Goal: Obtain resource: Obtain resource

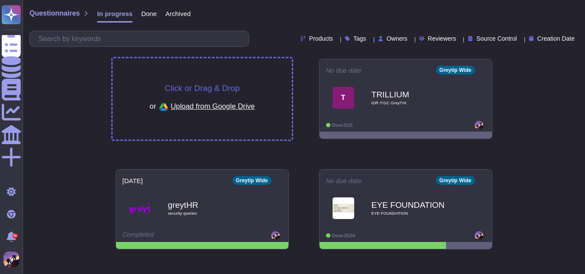
click at [249, 76] on div "Click or Drag & Drop or Upload from Google Drive" at bounding box center [202, 98] width 179 height 81
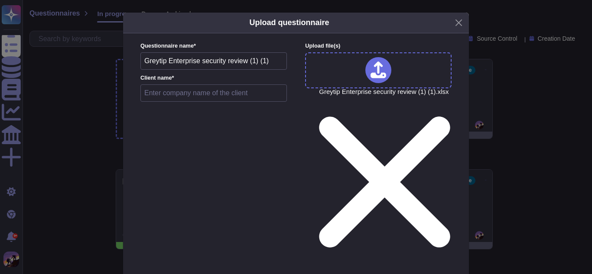
click at [147, 94] on input "text" at bounding box center [213, 92] width 146 height 17
type input "[PERSON_NAME]"
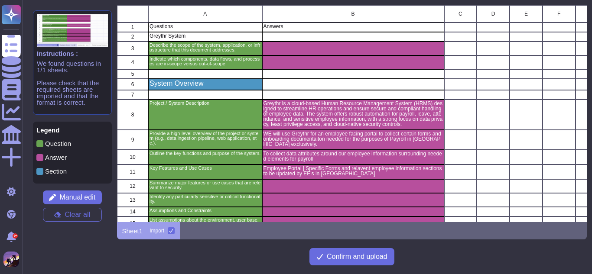
scroll to position [211, 464]
click at [88, 198] on span "Manual edit" at bounding box center [77, 197] width 36 height 7
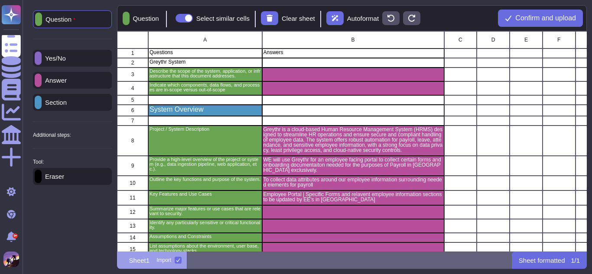
scroll to position [214, 464]
click at [67, 103] on p "Section" at bounding box center [54, 102] width 25 height 6
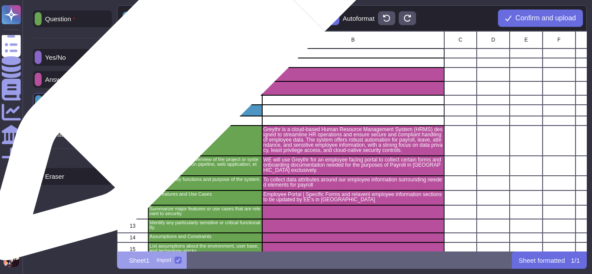
click at [185, 63] on p "Greythr System" at bounding box center [204, 61] width 111 height 5
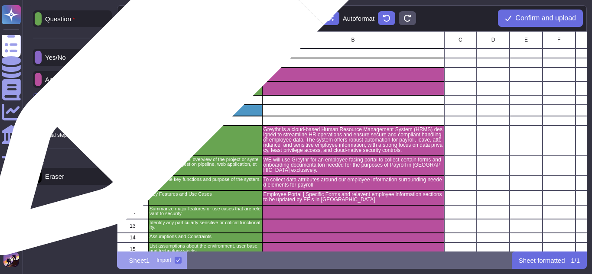
click at [183, 57] on div "Questions" at bounding box center [205, 54] width 114 height 10
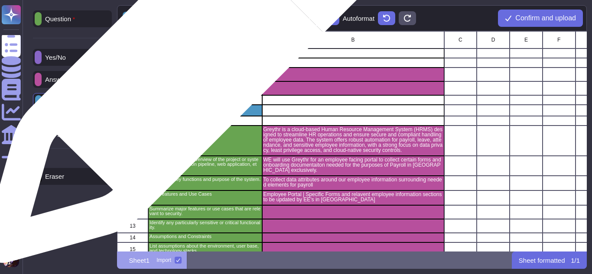
click at [183, 65] on p "Greythr System" at bounding box center [204, 61] width 111 height 5
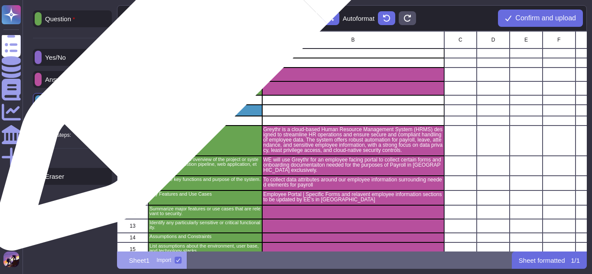
click at [189, 55] on div "Questions" at bounding box center [205, 54] width 114 height 10
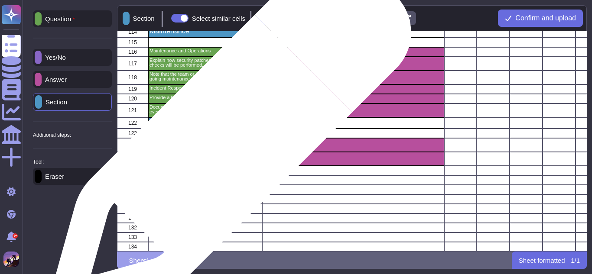
scroll to position [1367, 0]
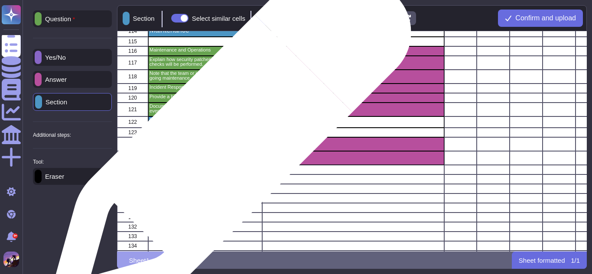
click at [227, 141] on p "Internal Policies and Standards: <Link to corporate security policies, encrypti…" at bounding box center [204, 144] width 111 height 10
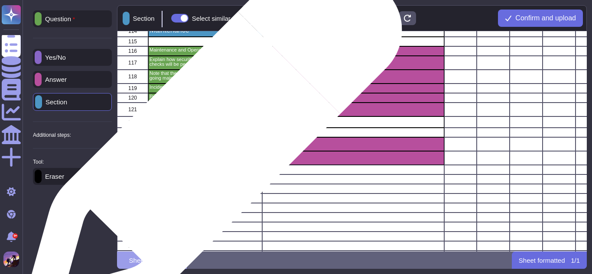
click at [208, 144] on p "Internal Policies and Standards: <Link to corporate security policies, encrypti…" at bounding box center [204, 144] width 111 height 10
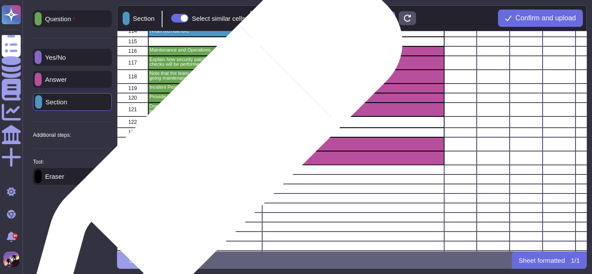
click at [209, 157] on p "Additional Docs: <Links to architectural diagrams, external docs>" at bounding box center [204, 157] width 111 height 10
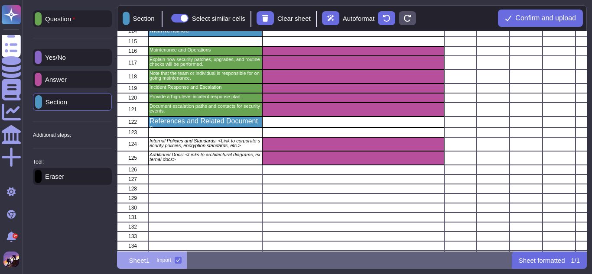
click at [82, 178] on div "Eraser" at bounding box center [72, 176] width 79 height 17
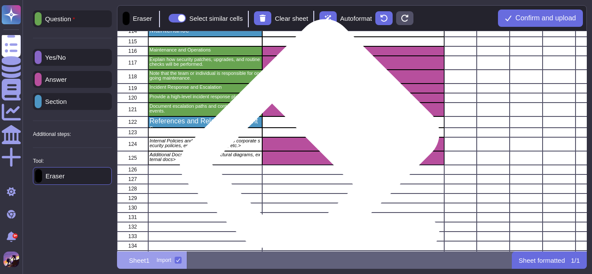
click at [314, 146] on div "grid" at bounding box center [353, 144] width 182 height 14
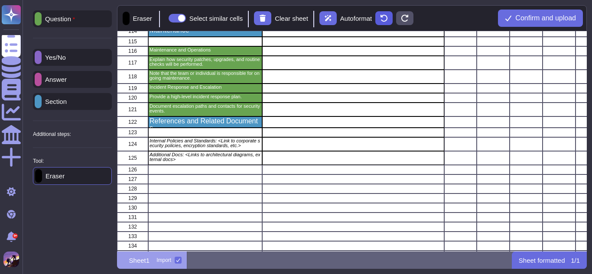
click at [392, 19] on button at bounding box center [383, 18] width 17 height 14
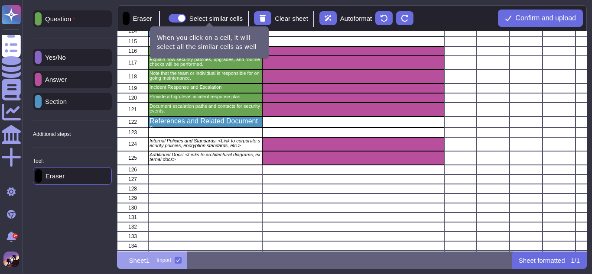
click at [185, 18] on span at bounding box center [177, 18] width 17 height 9
click at [165, 18] on input "Select similar cells" at bounding box center [165, 18] width 0 height 0
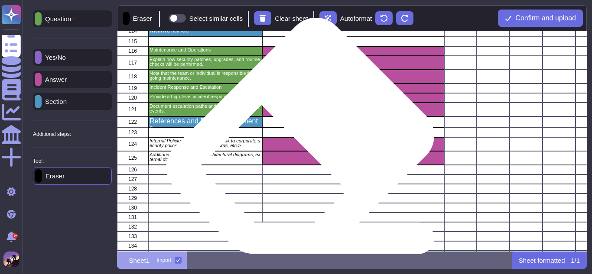
click at [305, 148] on div "grid" at bounding box center [353, 144] width 182 height 14
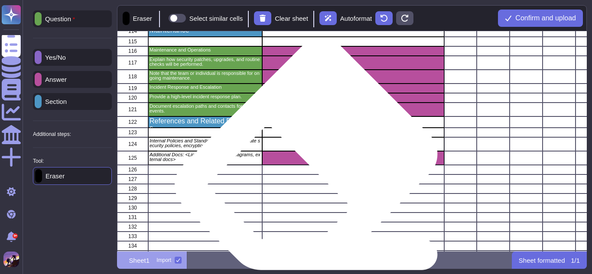
click at [310, 166] on div "grid" at bounding box center [353, 170] width 182 height 10
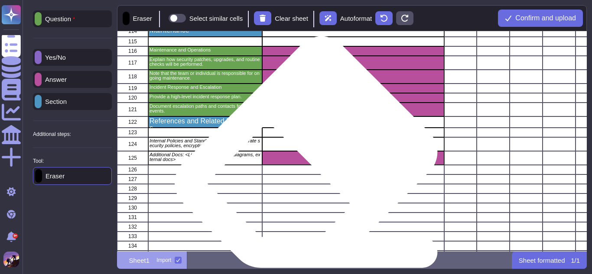
click at [310, 164] on div "grid" at bounding box center [353, 158] width 182 height 14
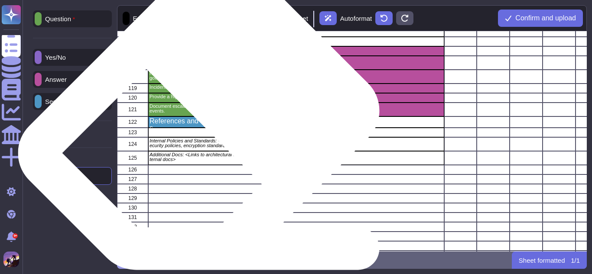
click at [206, 126] on div "References and Related Documents" at bounding box center [205, 122] width 114 height 11
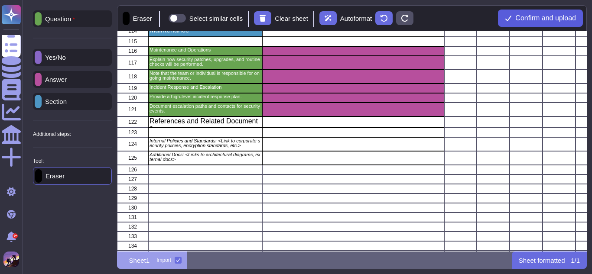
click at [540, 15] on span "Confirm and upload" at bounding box center [545, 18] width 61 height 7
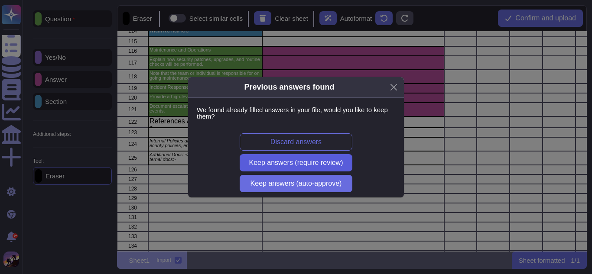
click at [307, 161] on span "Keep answers (require review)" at bounding box center [296, 162] width 94 height 7
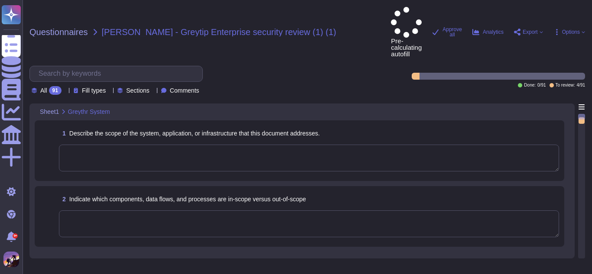
type textarea "Greythr is a cloud-based Human Resource Management System (HRMS) designed to st…"
type textarea "WE will use Greythr for an employee facing portal to collect certain forms and …"
type textarea "To collect data attributes around our employee information surrounding needed e…"
type textarea "Employee Portal | Specific Forms and relavent employee information sections to …"
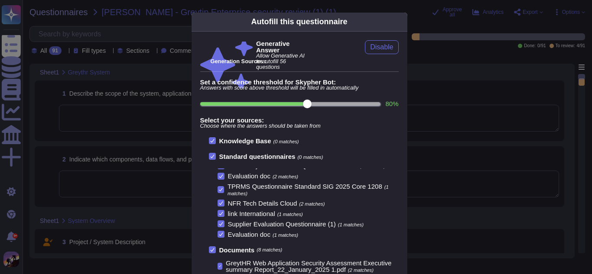
scroll to position [94, 0]
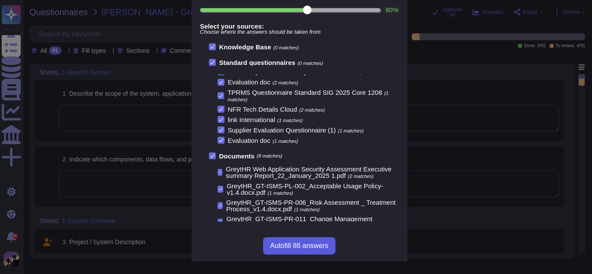
click at [295, 248] on span "Autofill 86 answers" at bounding box center [299, 246] width 58 height 7
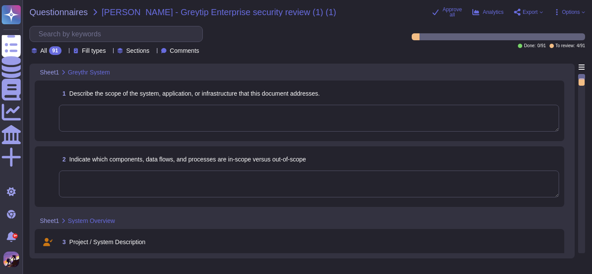
scroll to position [83, 0]
type textarea "The document addresses the scope of the GreytHR application, which is a cloud-b…"
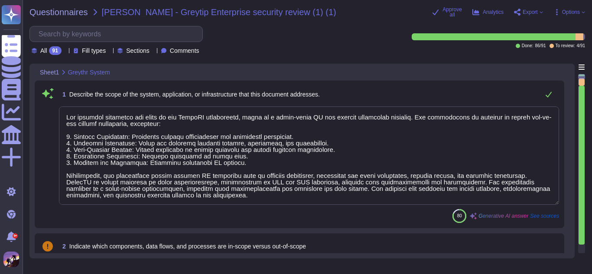
scroll to position [1, 0]
type textarea "To collect data attributes around our employee information surrounding needed e…"
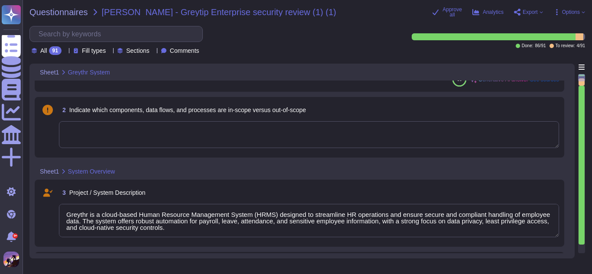
type textarea "Employee Portal | Specific Forms and relavent employee information sections to …"
type textarea "1. Data Protection: Sensitive data is protected throughout its lifecycle, inclu…"
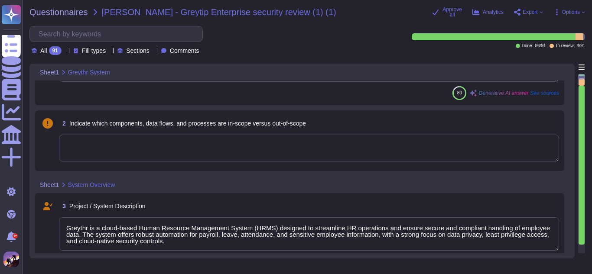
scroll to position [123, 0]
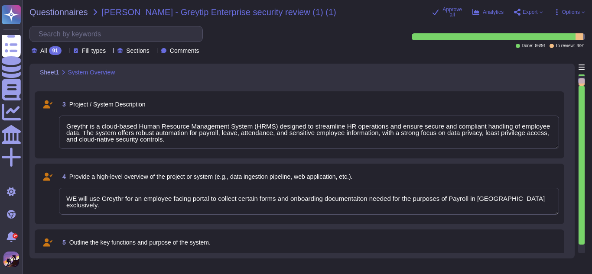
type textarea "1. Data Protection: Sensitive data is protected throughout its lifecycle, inclu…"
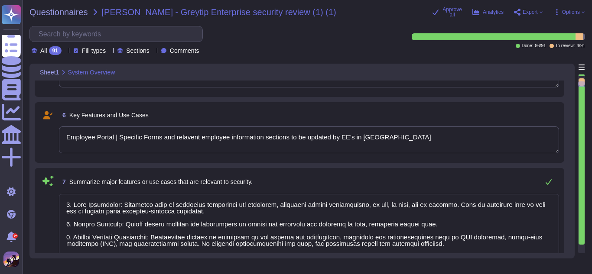
type textarea "The particularly sensitive or critical functionalities of the GreytHR applicati…"
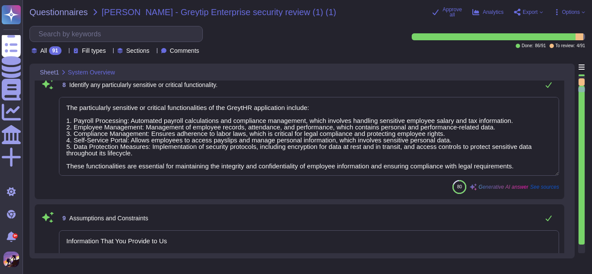
type textarea "Information That You Provide to Us"
type textarea "Assumptions about the environment, user base, and technology stacks include: 1.…"
type textarea "- The control criteria cannot be achieved without considering the operating eff…"
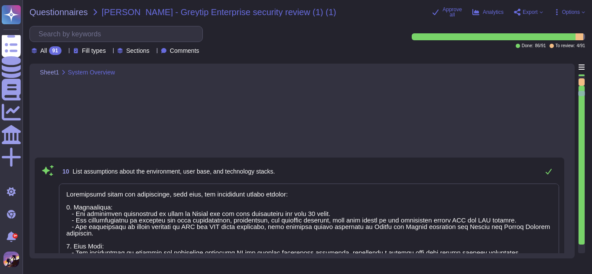
type textarea "Please refer to attachment 'A'."
type textarea "GreytHR is a web-based application that is cloud-based and requires minimal tec…"
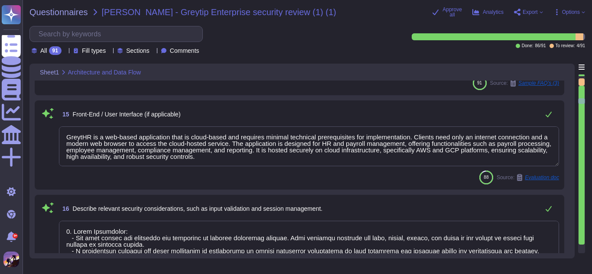
type textarea "1. Input Validation: - All user inputs are validated and sanitized to prevent i…"
type textarea "GreytHR supplies cloud-based HR and payroll management software, which includes…"
type textarea "Please refer to attachment 'A'."
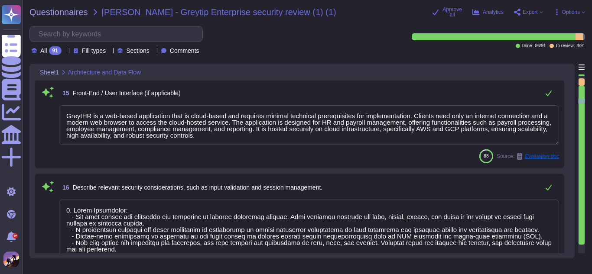
scroll to position [1, 0]
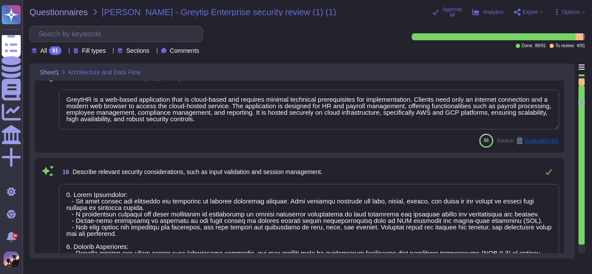
type textarea "yes"
type textarea "Information shared by clients is stored in a centralized file server with contr…"
type textarea "Data shared by clients is typically transmitted to GreytHR primarily through em…"
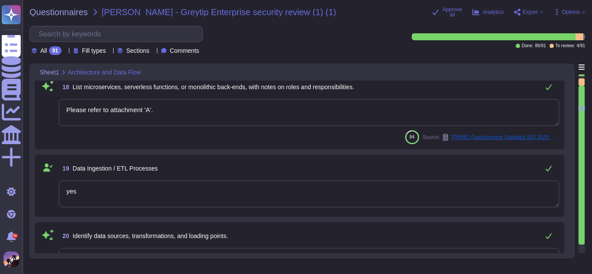
type textarea "- The application architecture is designed to support multi-tenancy, with a clu…"
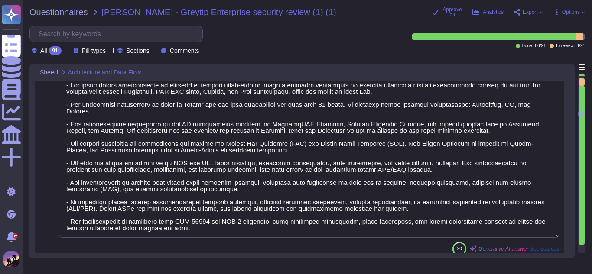
type textarea "We utilize Amazon Web Services (AWS) and Google Cloud Platform (GCP) as our pub…"
type textarea "The underlying infrastructure is secured through a combination of several robus…"
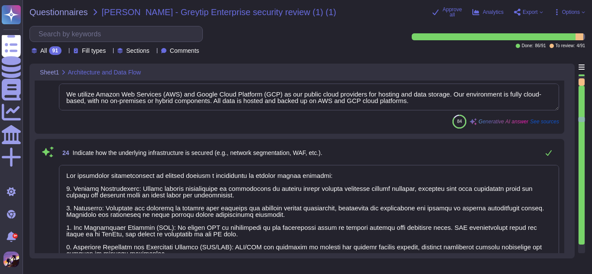
type textarea "Please refer to attachment 'A'."
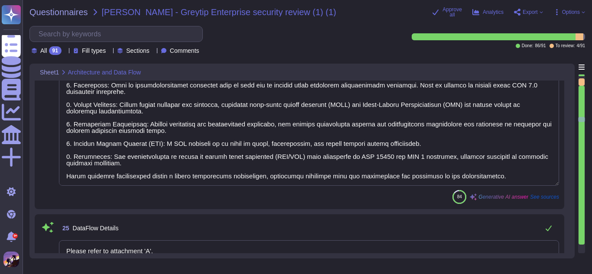
type textarea "Please refer to attachment 'A'."
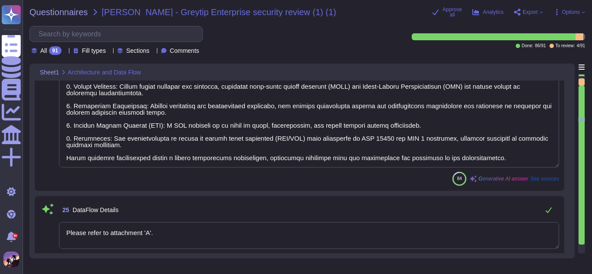
scroll to position [2505, 0]
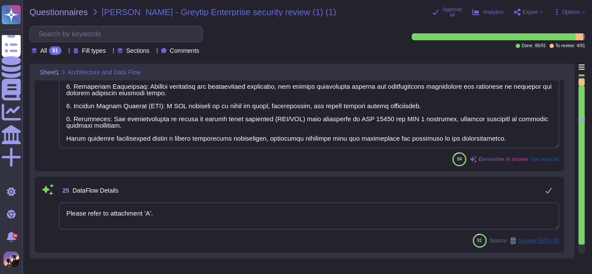
type textarea "Users shall be forced to change this password at first login and shall be uniqu…"
click at [243, 213] on textarea "Please refer to attachment 'A'." at bounding box center [309, 216] width 500 height 27
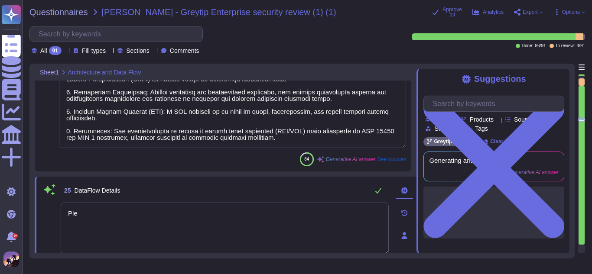
type textarea "P"
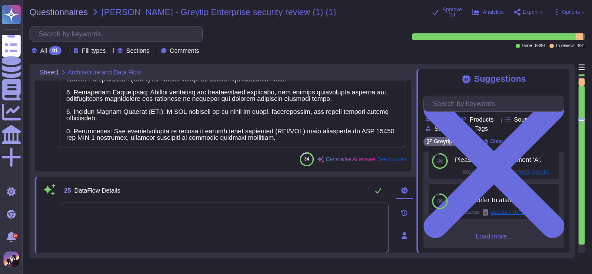
scroll to position [142, 0]
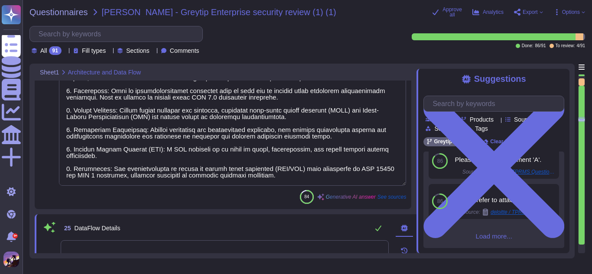
type textarea "- The application architecture is designed to support multi-tenancy, with a clu…"
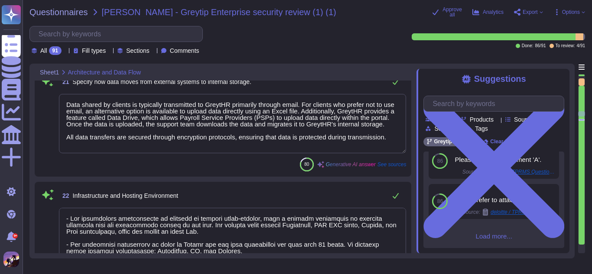
type textarea "yes"
type textarea "Information shared by clients is stored in a centralized file server with contr…"
type textarea "Data shared by clients is typically transmitted to GreytHR primarily through em…"
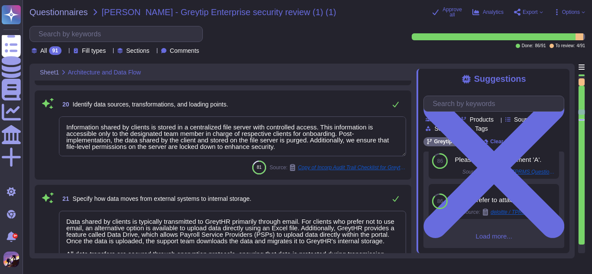
type textarea "GreytHR supplies cloud-based HR and payroll management software, which includes…"
type textarea "Please refer to attachment 'A'."
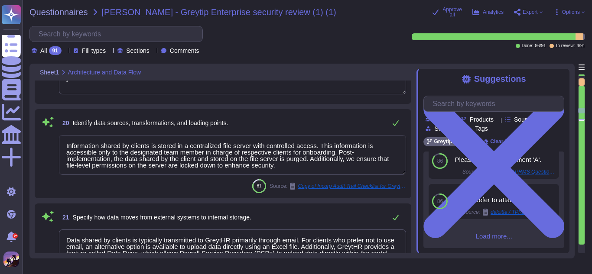
scroll to position [1859, 0]
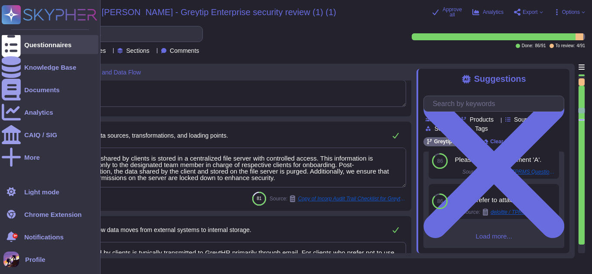
click at [10, 45] on icon at bounding box center [11, 45] width 19 height 26
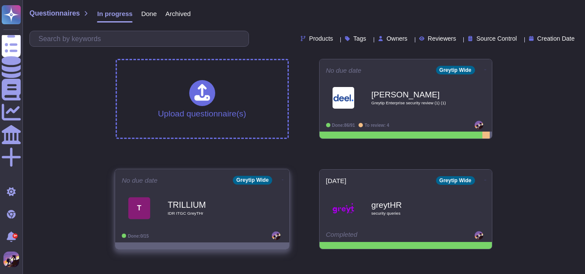
click at [217, 211] on div "TRILLIUM IDR ITGC GreyTHr" at bounding box center [212, 208] width 88 height 35
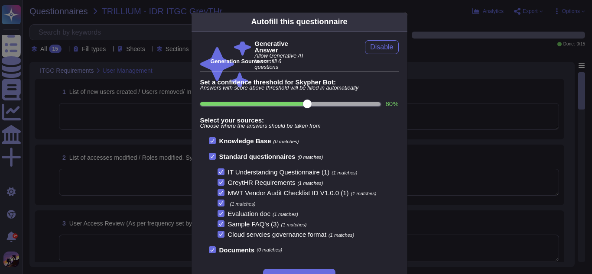
scroll to position [32, 0]
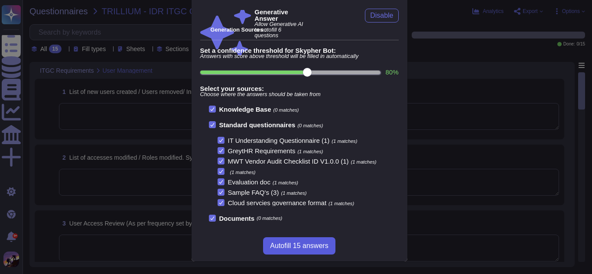
click at [295, 246] on span "Autofill 15 answers" at bounding box center [299, 246] width 58 height 7
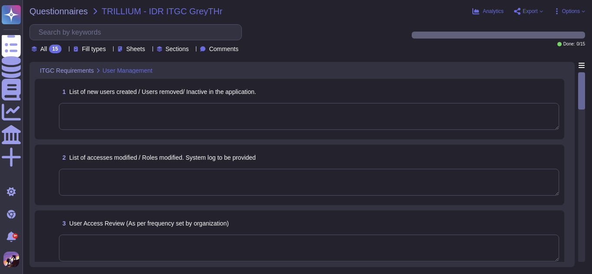
type textarea "The total number of application users created is over 700 employees who will us…"
type textarea "Screenshot showing audit logs are maintained to track user activities"
type textarea "User Access Reviews are conducted on a monthly basis to ensure that access priv…"
type textarea "Please share the sample evidence like mails SS regarding to access request and …"
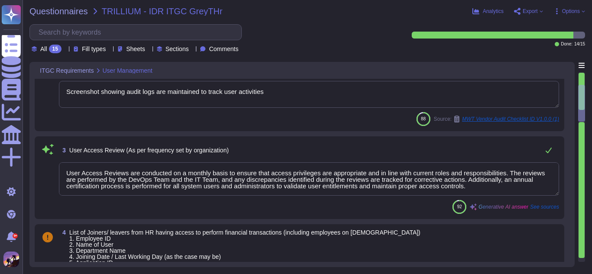
type textarea "- Minimum Length: Passwords must have a minimum length of 8 characters. - Compl…"
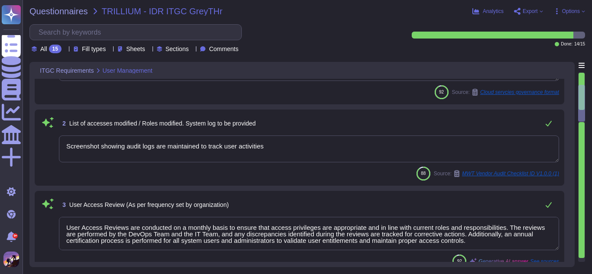
scroll to position [17, 0]
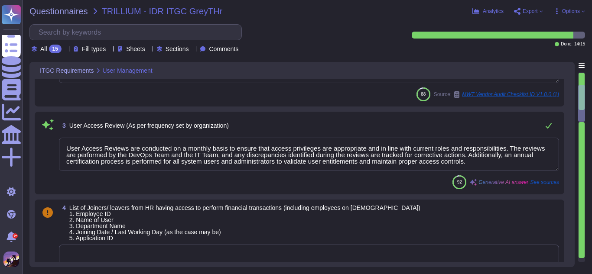
type textarea "- Minimum Length: Passwords must have a minimum length of 8 characters. - Compl…"
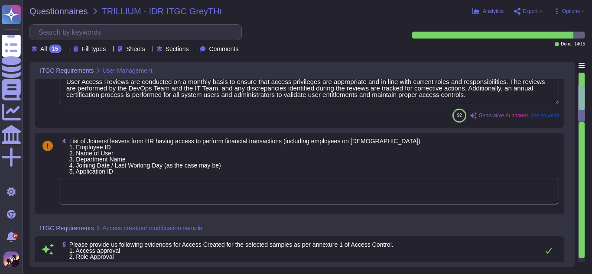
scroll to position [197, 0]
type textarea "The CISO Team shares the 'Active Users Report' for the GreytHR Application on a…"
click at [90, 201] on textarea at bounding box center [309, 191] width 500 height 27
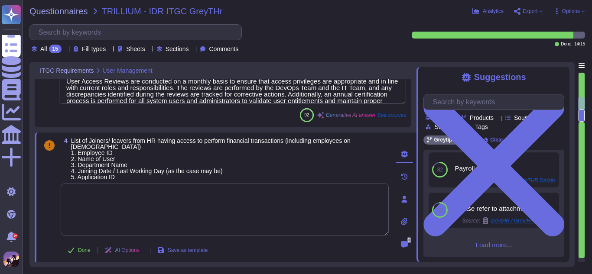
scroll to position [265, 0]
type textarea "The CISO Team shares the 'Active Users Report' for the GreytHR Application on a…"
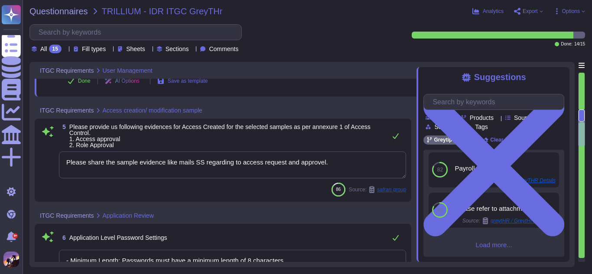
type textarea "Administrative users for the PostgreSQL Database include: 1. DevOps Director 2.…"
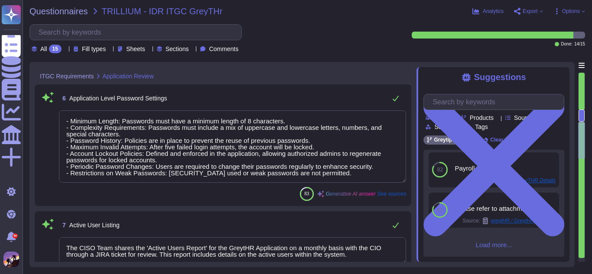
type textarea "Please refer to attachment 'A'."
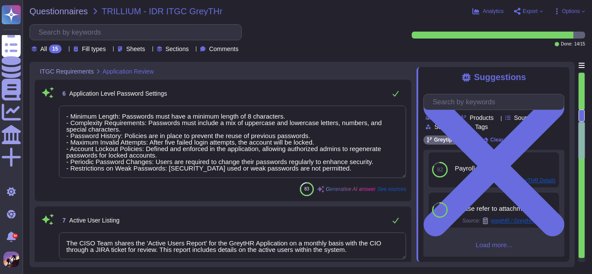
scroll to position [486, 0]
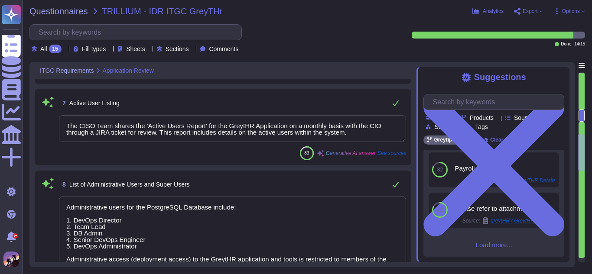
type textarea "Greytip has established the offices of Chief Executive Officer ("CEO"), Chief T…"
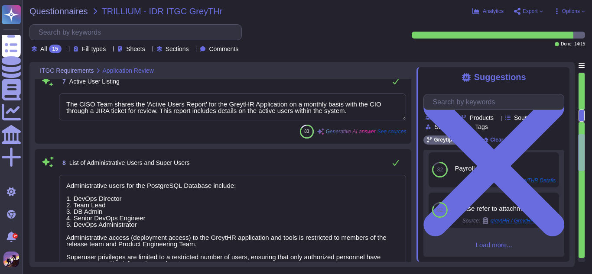
scroll to position [1, 0]
type textarea "User Access Maintenance Policy: - Access is granted based on role-based permiss…"
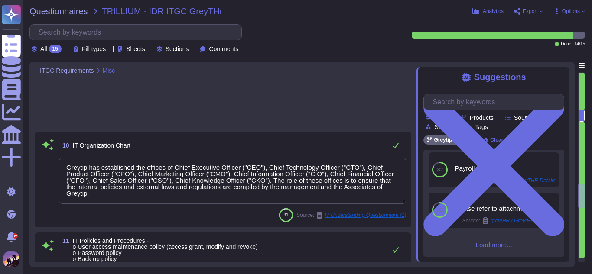
type textarea "GreytHR acknowledges that a service level agreement (SLA) will be signed with c…"
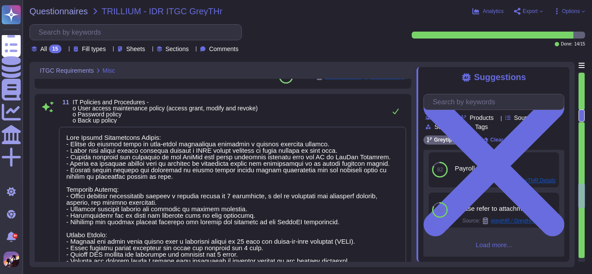
type textarea "GreytHR signs a Service Level Agreement (SLA) with clients before commencing op…"
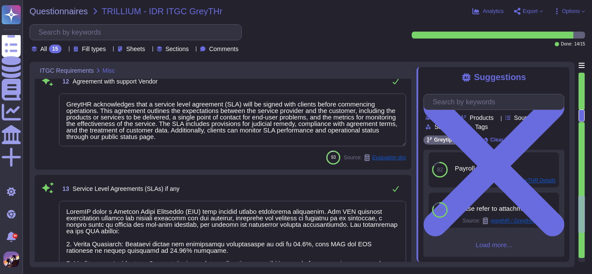
type textarea "Please refer to attachment 'A'."
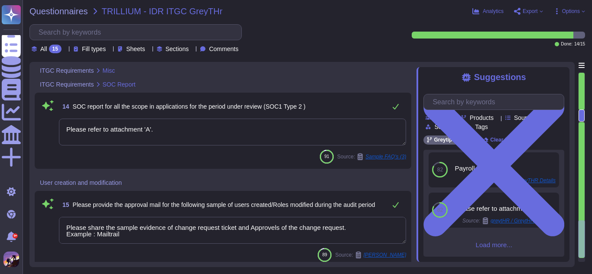
scroll to position [1569, 0]
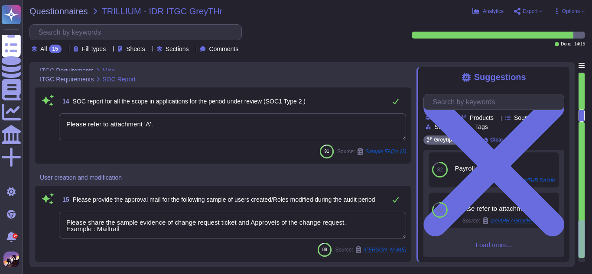
type textarea "Please share the sample evidence of change request ticket and Approvels of the …"
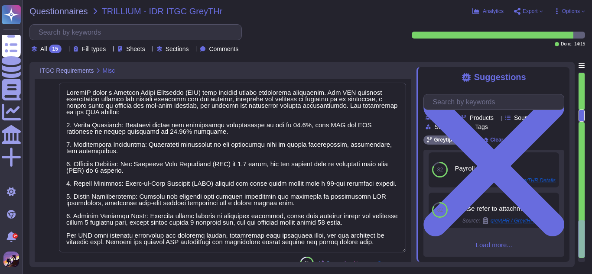
type textarea "User Access Maintenance Policy: - Access is granted based on role-based permiss…"
type textarea "GreytHR acknowledges that a service level agreement (SLA) will be signed with c…"
type textarea "Please share the sample evidence of change request ticket and Approvels of the …"
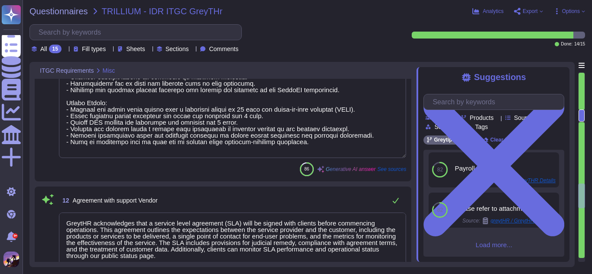
type textarea "Greytip has established the offices of Chief Executive Officer ("CEO"), Chief T…"
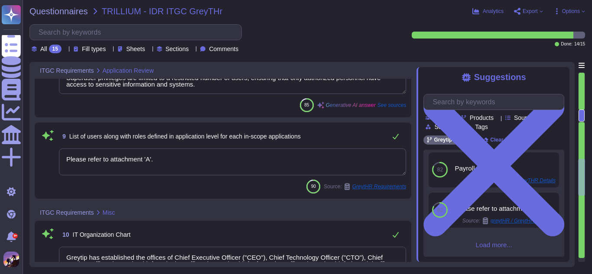
type textarea "The CISO Team shares the 'Active Users Report' for the GreytHR Application on a…"
type textarea "Administrative users for the PostgreSQL Database include: 1. DevOps Director 2.…"
type textarea "Please refer to attachment 'A'."
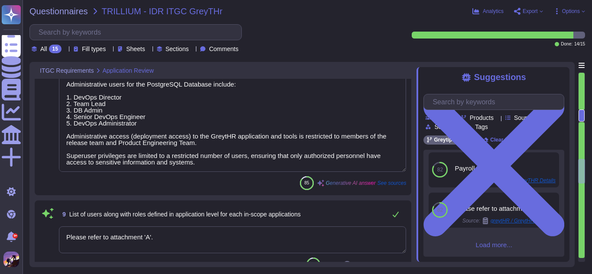
type textarea "- Minimum Length: Passwords must have a minimum length of 8 characters. - Compl…"
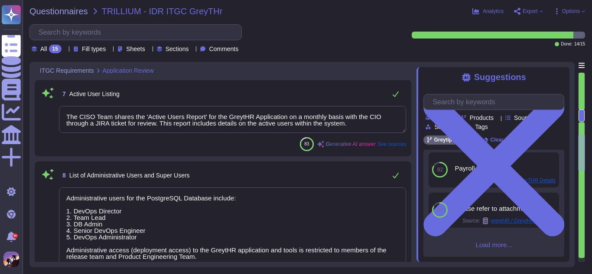
scroll to position [0, 0]
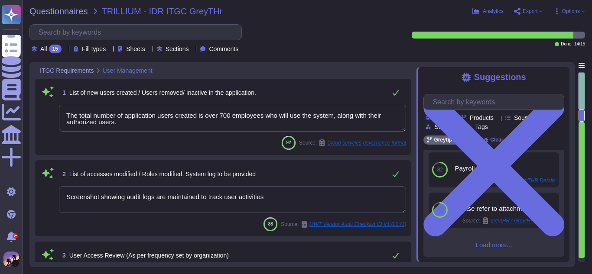
type textarea "The total number of application users created is over 700 employees who will us…"
type textarea "Screenshot showing audit logs are maintained to track user activities"
type textarea "User Access Reviews are conducted on a monthly basis to ensure that access priv…"
click at [240, 131] on textarea "The total number of application users created is over 700 employees who will us…" at bounding box center [232, 118] width 347 height 27
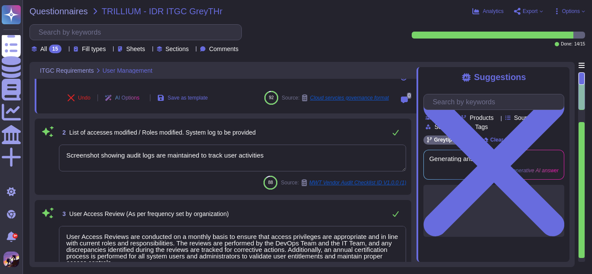
type textarea "Please share the sample evidence like mails SS regarding to access request and …"
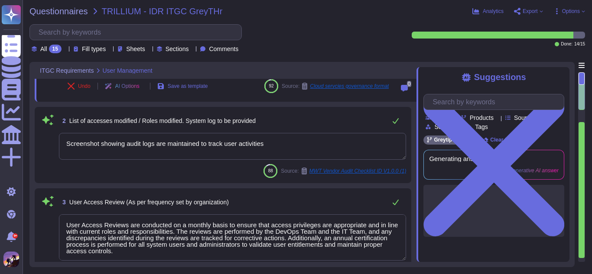
scroll to position [97, 0]
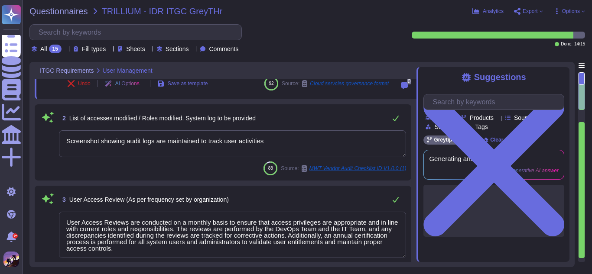
click at [290, 145] on textarea "Screenshot showing audit logs are maintained to track user activities" at bounding box center [232, 143] width 347 height 27
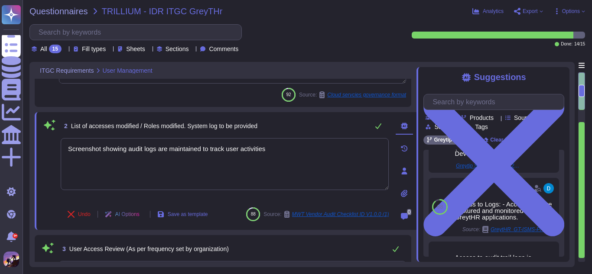
scroll to position [132, 0]
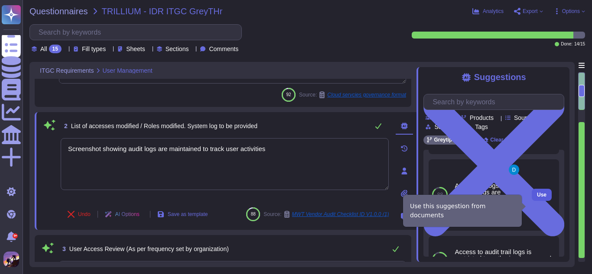
click at [532, 201] on button "Use" at bounding box center [542, 195] width 20 height 12
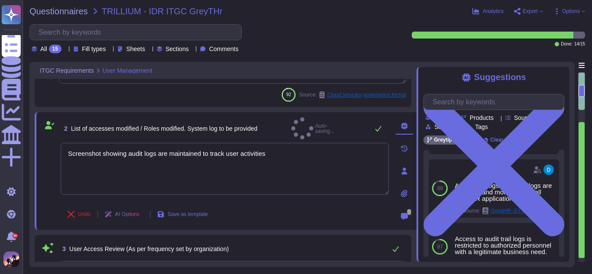
type textarea "Screenshot showing audit logs are maintained to track user activities Access to…"
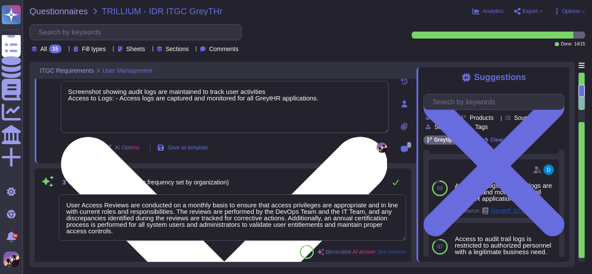
type textarea "Please share the sample evidence like mails SS regarding to access request and …"
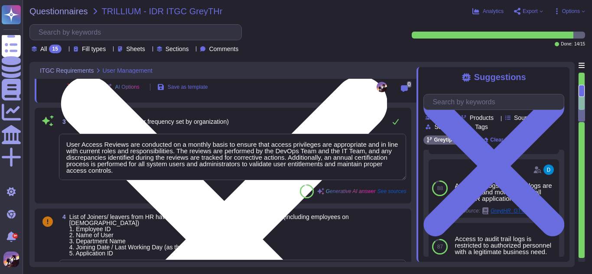
type textarea "- Minimum Length: Passwords must have a minimum length of 8 characters. - Compl…"
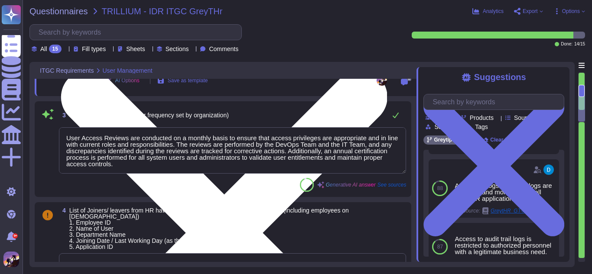
scroll to position [1, 0]
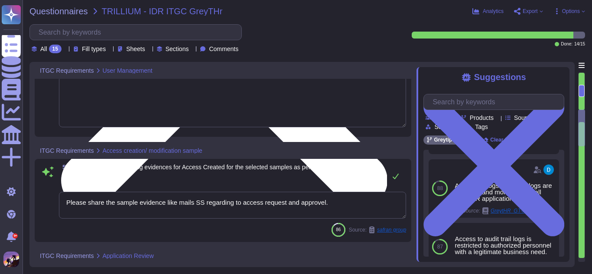
type textarea "The CISO Team shares the 'Active Users Report' for the GreytHR Application on a…"
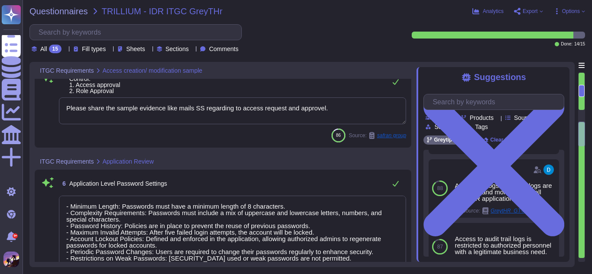
type textarea "Administrative users for the PostgreSQL Database include: 1. DevOps Director 2.…"
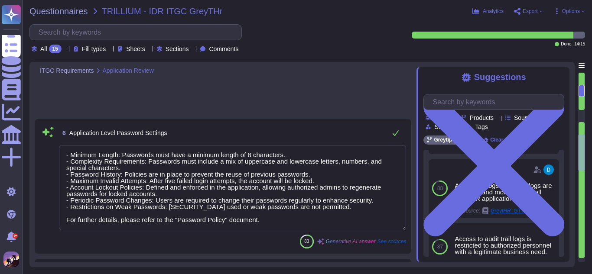
type textarea "Please refer to attachment 'A'."
type textarea "Greytip has established the offices of Chief Executive Officer ("CEO"), Chief T…"
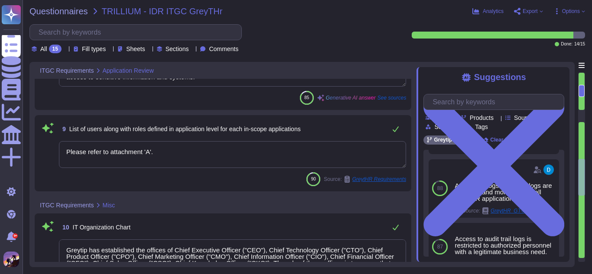
type textarea "User Access Maintenance Policy: - Access is granted based on role-based permiss…"
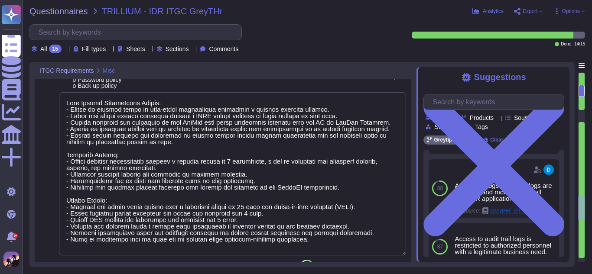
type textarea "GreytHR acknowledges that a service level agreement (SLA) will be signed with c…"
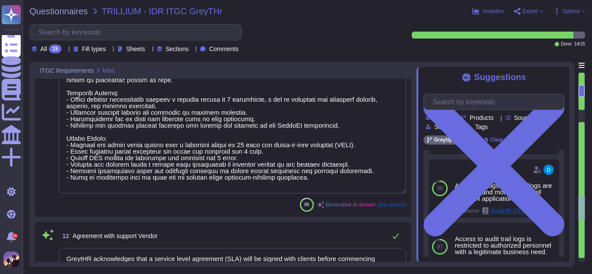
type textarea "GreytHR signs a Service Level Agreement (SLA) with clients before commencing op…"
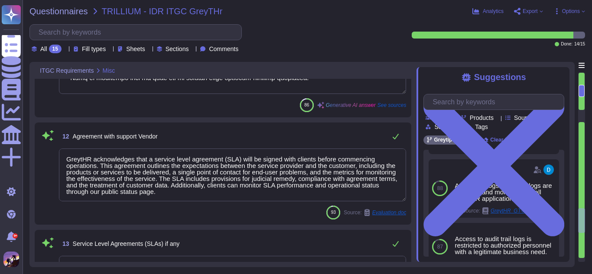
type textarea "Please refer to attachment 'A'."
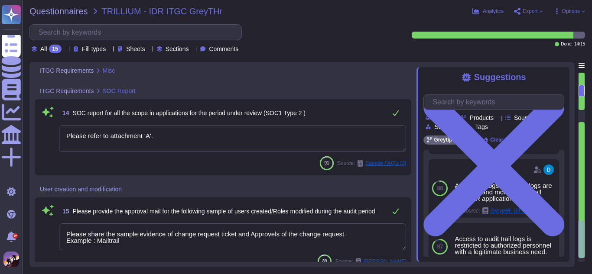
scroll to position [1614, 0]
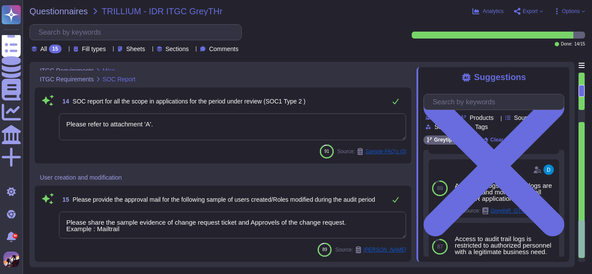
type textarea "Please share the sample evidence of change request ticket and Approvels of the …"
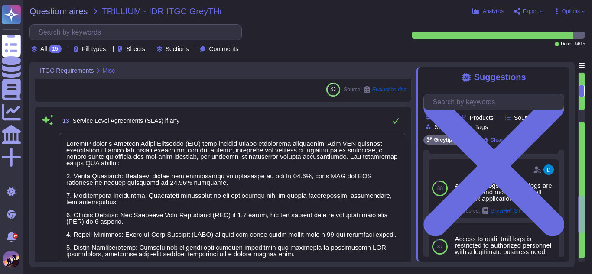
type textarea "Greytip has established the offices of Chief Executive Officer ("CEO"), Chief T…"
type textarea "User Access Maintenance Policy: - Access is granted based on role-based permiss…"
type textarea "GreytHR acknowledges that a service level agreement (SLA) will be signed with c…"
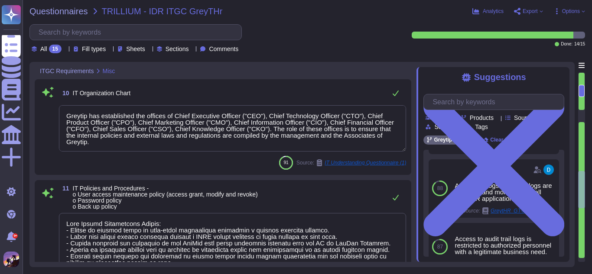
type textarea "Administrative users for the PostgreSQL Database include: 1. DevOps Director 2.…"
type textarea "Please refer to attachment 'A'."
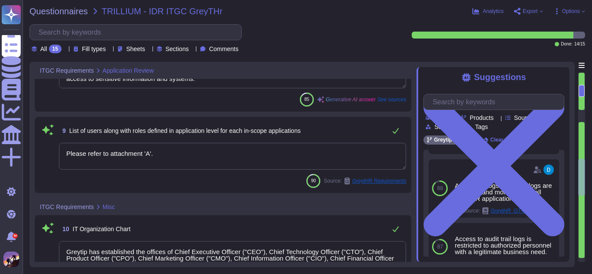
type textarea "- Minimum Length: Passwords must have a minimum length of 8 characters. - Compl…"
type textarea "The CISO Team shares the 'Active Users Report' for the GreytHR Application on a…"
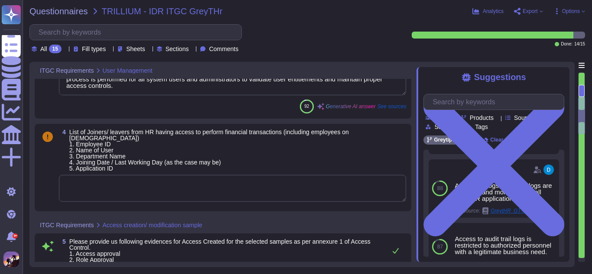
type textarea "The total number of application users created is over 700 employees who will us…"
type textarea "Screenshot showing audit logs are maintained to track user activities Access to…"
type textarea "User Access Reviews are conducted on a monthly basis to ensure that access priv…"
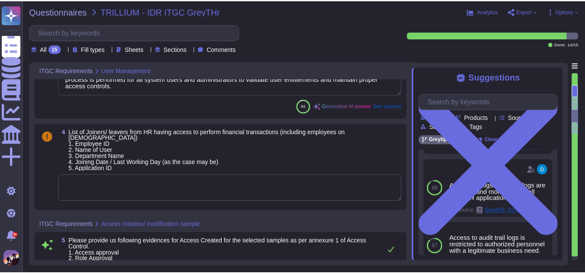
scroll to position [0, 0]
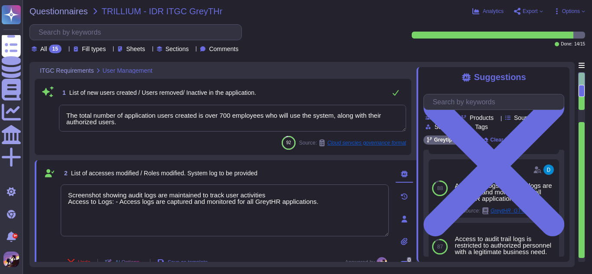
click at [353, 28] on div "All 15 Fill types Sheets Sections Comments" at bounding box center [210, 38] width 363 height 29
click at [539, 11] on icon at bounding box center [540, 11] width 3 height 3
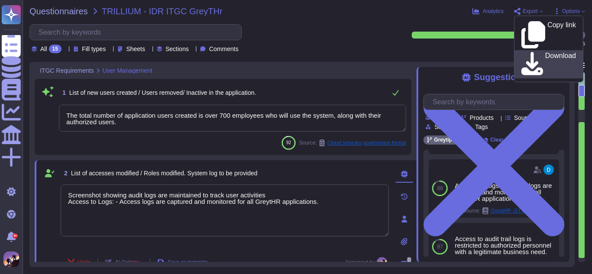
click at [545, 52] on p "Download" at bounding box center [560, 64] width 31 height 24
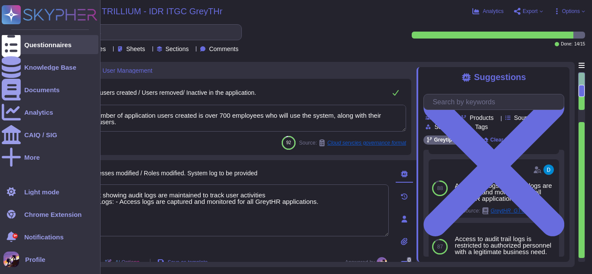
click at [27, 40] on div "Questionnaires" at bounding box center [50, 44] width 97 height 19
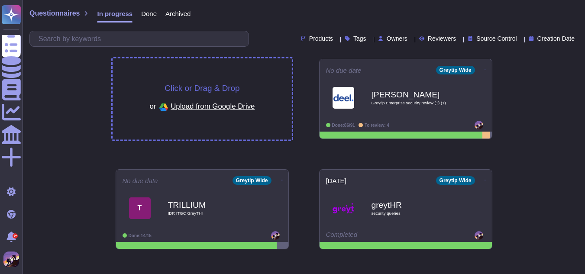
click at [160, 75] on div "Click or Drag & Drop or Upload from Google Drive" at bounding box center [202, 98] width 179 height 81
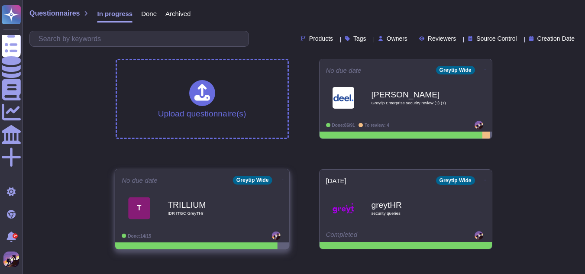
click at [225, 226] on div "T TRILLIUM IDR ITGC GreyTHr" at bounding box center [202, 208] width 161 height 44
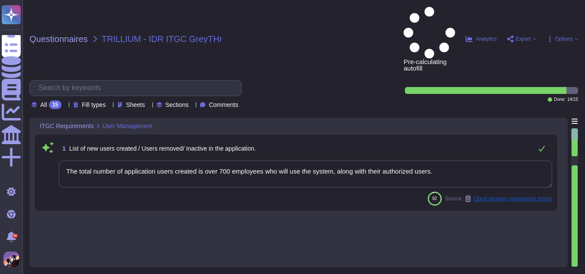
type textarea "The total number of application users created is over 700 employees who will us…"
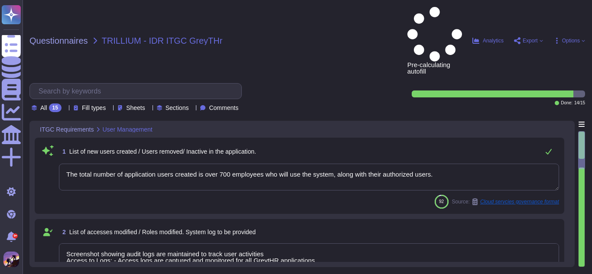
type textarea "Screenshot showing audit logs are maintained to track user activities Access to…"
type textarea "User Access Reviews are conducted on a monthly basis to ensure that access priv…"
type textarea "Please share the sample evidence like mails SS regarding to access request and …"
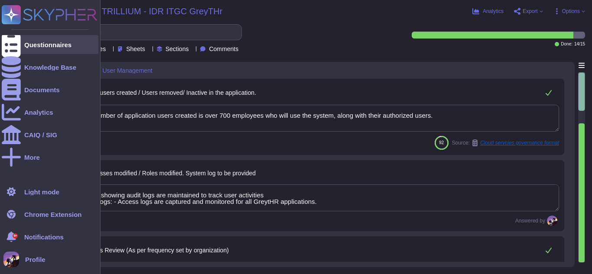
click at [13, 44] on icon at bounding box center [11, 45] width 19 height 26
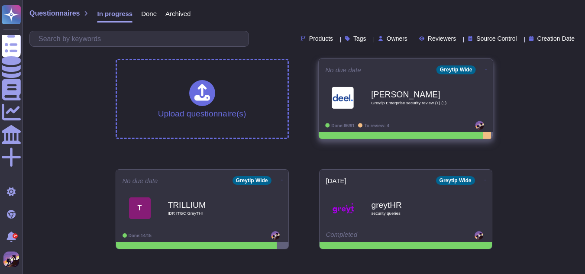
click at [388, 81] on div "[PERSON_NAME] Greytip Enterprise security review (1) (1)" at bounding box center [415, 97] width 88 height 35
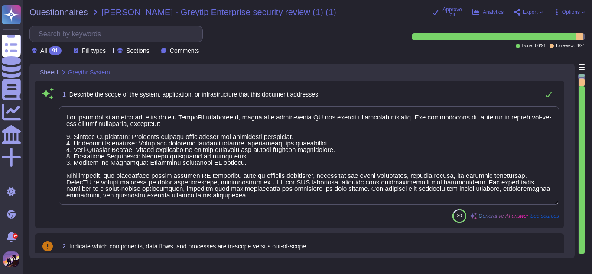
type textarea "The document addresses the scope of the GreytHR application, which is a cloud-b…"
type textarea "Greythr is a cloud-based Human Resource Management System (HRMS) designed to st…"
type textarea "WE will use Greythr for an employee facing portal to collect certain forms and …"
type textarea "To collect data attributes around our employee information surrounding needed e…"
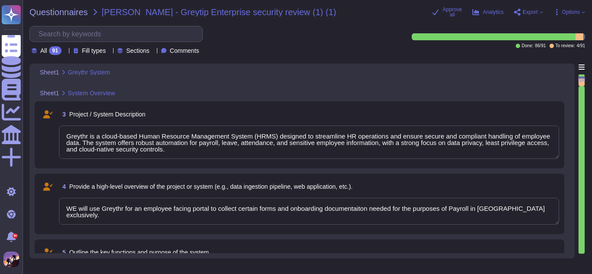
type textarea "Employee Portal | Specific Forms and relavent employee information sections to …"
type textarea "1. Data Protection: Sensitive data is protected throughout its lifecycle, inclu…"
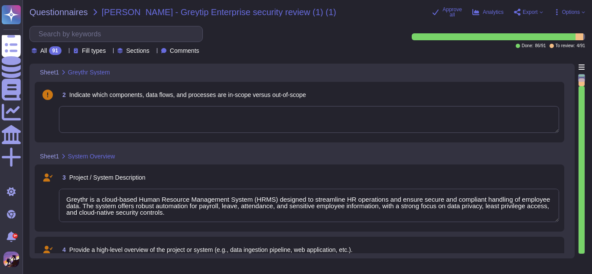
type textarea "The document addresses the scope of the GreytHR application, which is a cloud-b…"
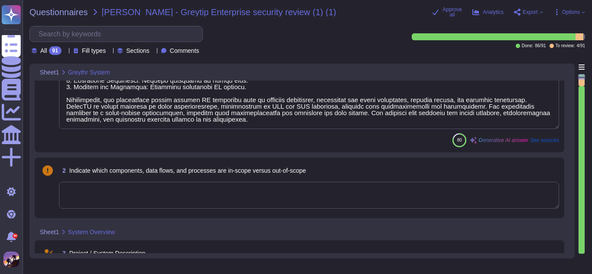
click at [252, 192] on textarea at bounding box center [309, 195] width 500 height 27
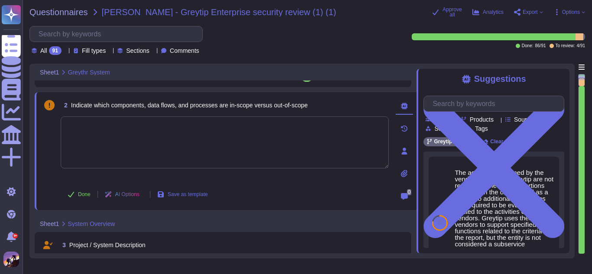
type textarea "Employee Portal | Specific Forms and relavent employee information sections to …"
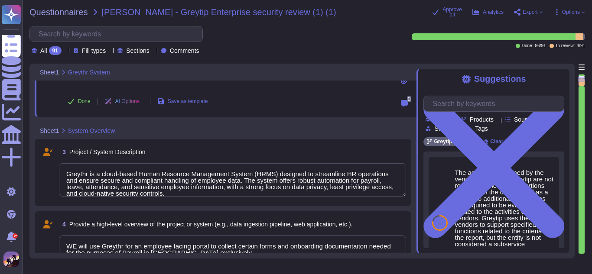
type textarea "1. Data Protection: Sensitive data is protected throughout its lifecycle, inclu…"
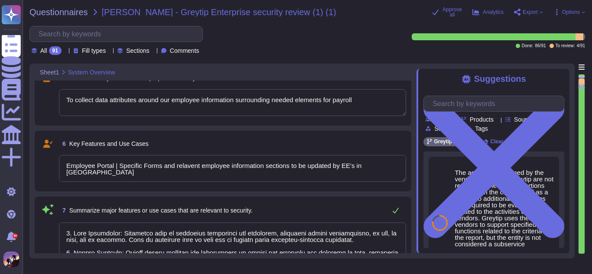
type textarea "The particularly sensitive or critical functionalities of the GreytHR applicati…"
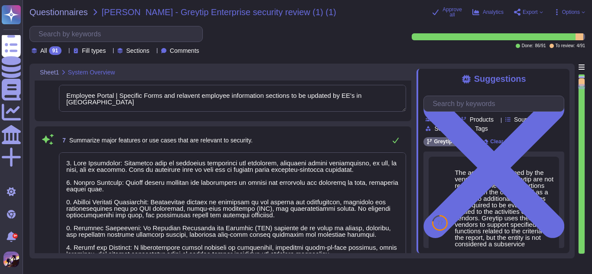
scroll to position [1, 0]
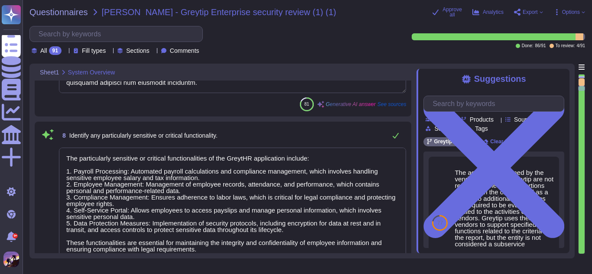
type textarea "Information That You Provide to Us"
type textarea "Assumptions about the environment, user base, and technology stacks include: 1.…"
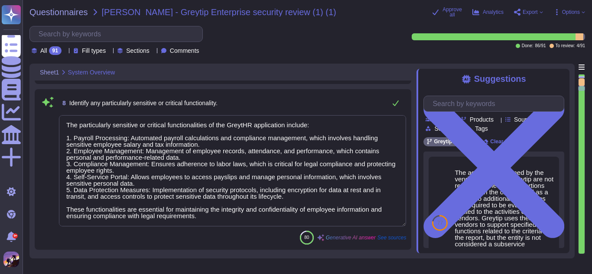
scroll to position [0, 0]
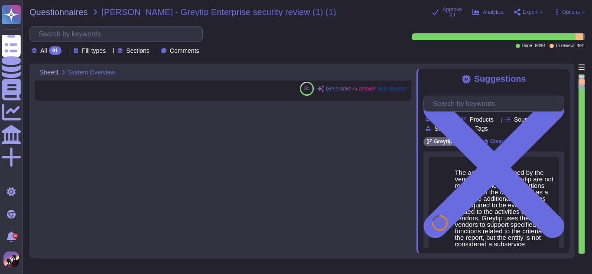
type textarea "Greythr is a cloud-based Human Resource Management System (HRMS) designed to st…"
type textarea "WE will use Greythr for an employee facing portal to collect certain forms and …"
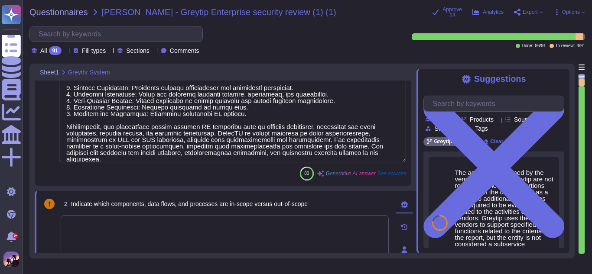
type textarea "The document addresses the scope of the GreytHR application, which is a cloud-b…"
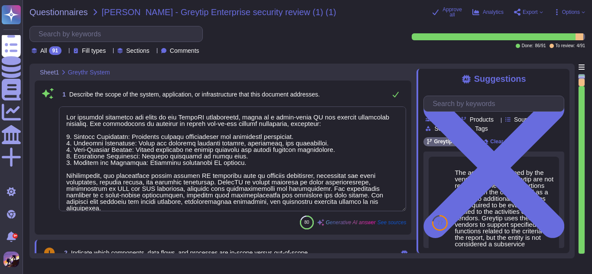
click at [523, 11] on span "Export" at bounding box center [529, 12] width 15 height 5
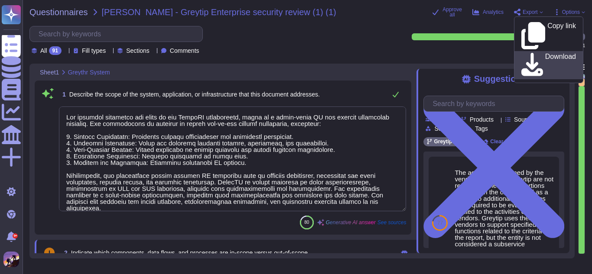
click at [545, 53] on p "Download" at bounding box center [560, 65] width 31 height 24
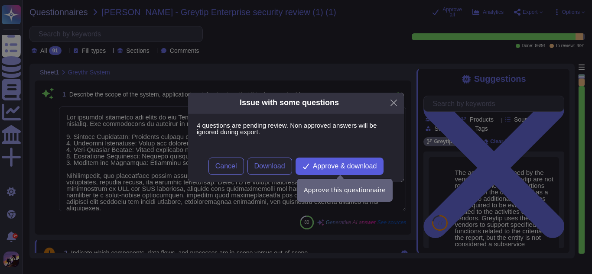
click at [322, 164] on span "Approve & download" at bounding box center [345, 166] width 64 height 7
